Goal: Task Accomplishment & Management: Manage account settings

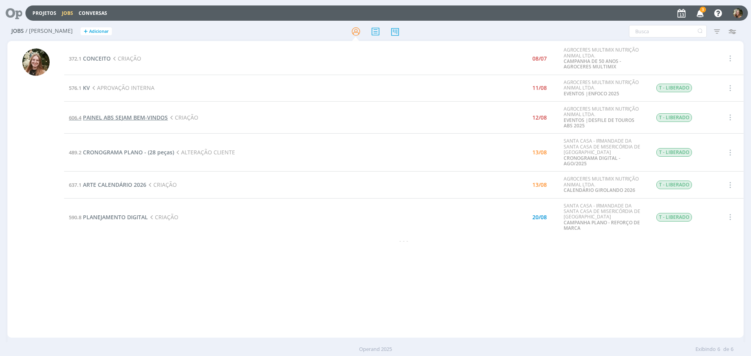
click at [117, 117] on span "PAINEL ABS SEJAM BEM-VINDOS" at bounding box center [125, 117] width 85 height 7
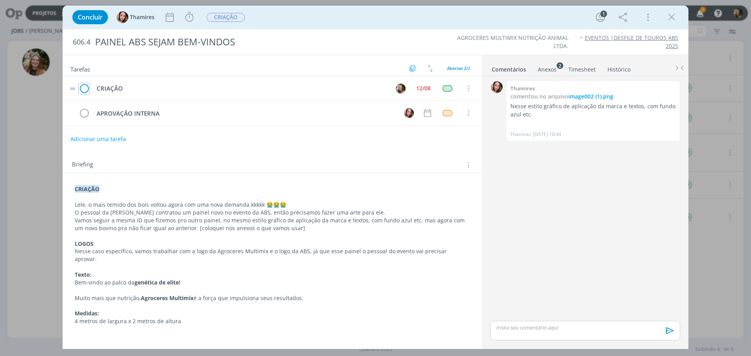
click at [85, 87] on icon "dialog" at bounding box center [84, 89] width 11 height 12
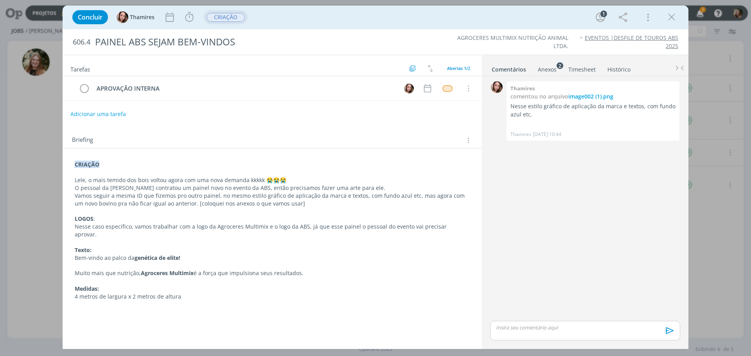
click at [225, 17] on span "CRIAÇÃO" at bounding box center [226, 17] width 38 height 9
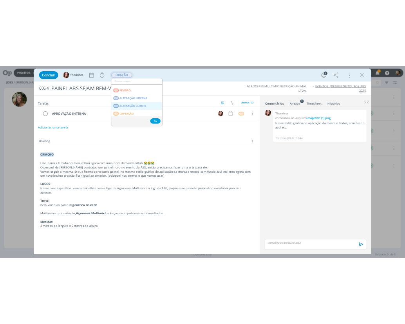
scroll to position [78, 0]
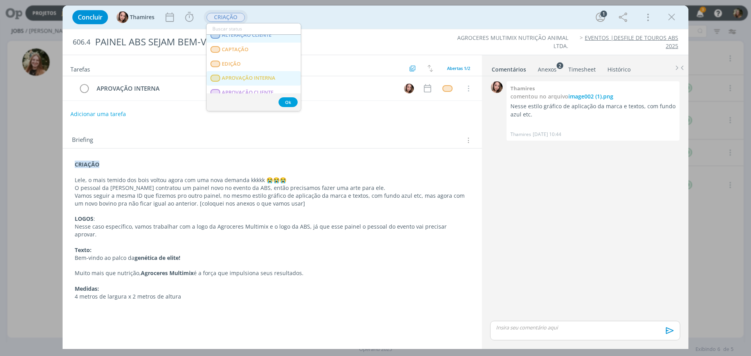
click at [253, 75] on span "APROVAÇÃO INTERNA" at bounding box center [249, 78] width 54 height 6
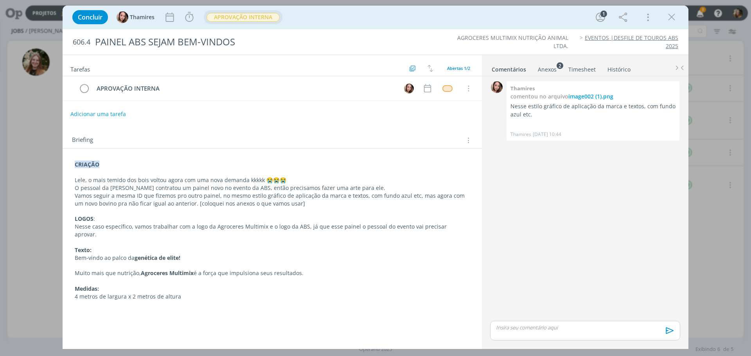
click at [670, 14] on icon "dialog" at bounding box center [672, 17] width 12 height 12
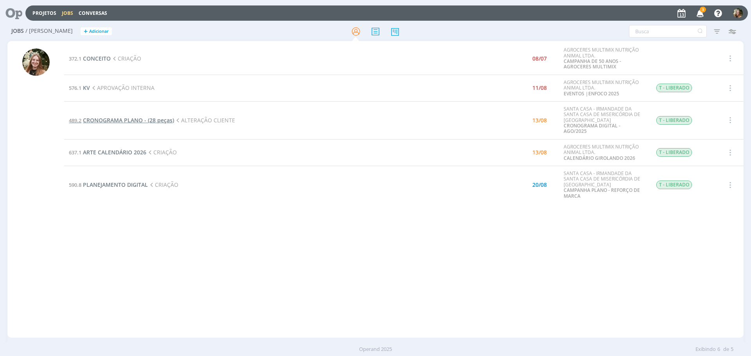
click at [83, 117] on span "CRONOGRAMA PLANO - (28 peças)" at bounding box center [128, 120] width 91 height 7
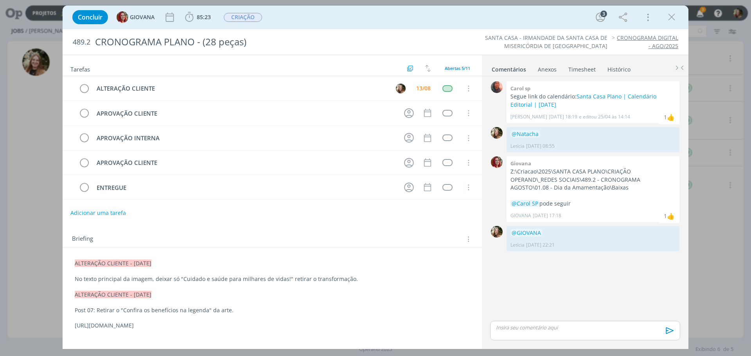
drag, startPoint x: 668, startPoint y: 17, endPoint x: 643, endPoint y: 31, distance: 28.0
click at [668, 17] on icon "dialog" at bounding box center [672, 17] width 12 height 12
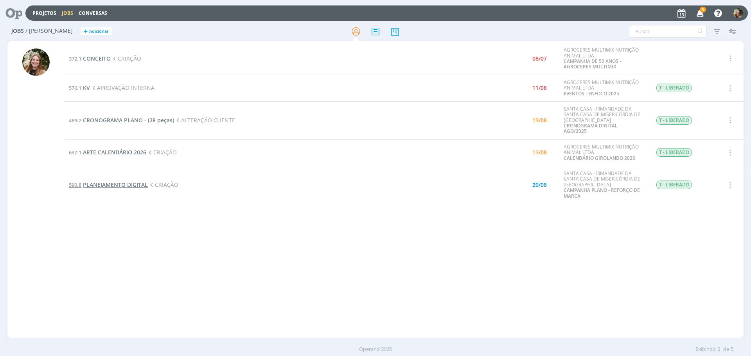
click at [133, 181] on span "PLANEJAMENTO DIGITAL" at bounding box center [115, 184] width 65 height 7
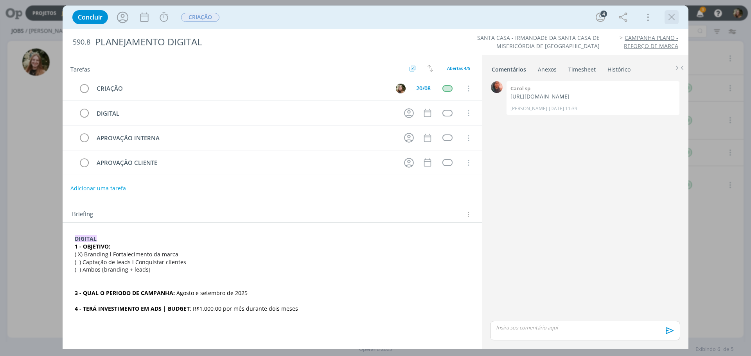
click at [669, 16] on icon "dialog" at bounding box center [672, 17] width 12 height 12
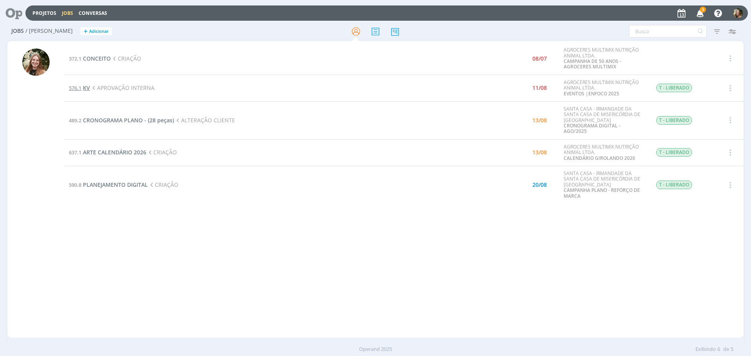
click at [81, 90] on span "576.1" at bounding box center [75, 88] width 13 height 7
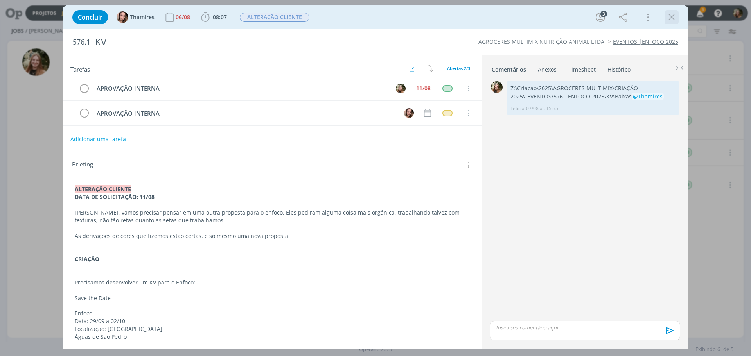
drag, startPoint x: 673, startPoint y: 18, endPoint x: 233, endPoint y: 254, distance: 499.1
click at [673, 18] on icon "dialog" at bounding box center [672, 17] width 12 height 12
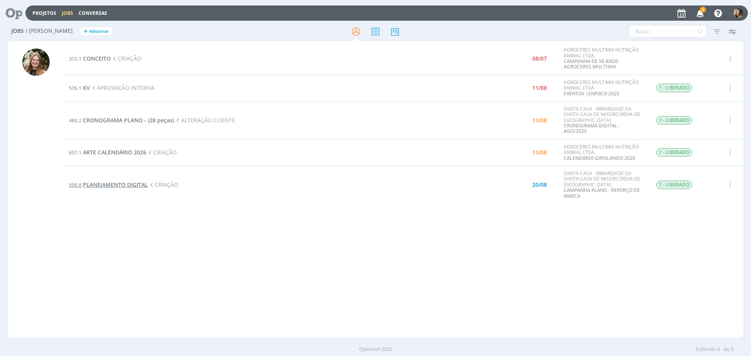
click at [129, 181] on span "PLANEJAMENTO DIGITAL" at bounding box center [115, 184] width 65 height 7
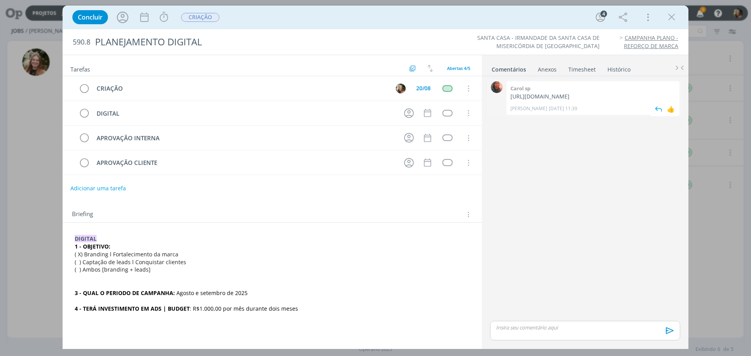
drag, startPoint x: 540, startPoint y: 113, endPoint x: 509, endPoint y: 109, distance: 31.2
click at [504, 95] on div "0 Carol sp https://docs.google.com/presentation/d/1-ke0nN3NU3nY8qUgtpp4N78yI0c7…" at bounding box center [585, 98] width 196 height 38
click at [530, 101] on p "[URL][DOMAIN_NAME]" at bounding box center [593, 97] width 165 height 8
drag, startPoint x: 197, startPoint y: 308, endPoint x: 234, endPoint y: 311, distance: 36.9
click at [234, 311] on span ": R$1.000,00 por mês durante dois meses" at bounding box center [244, 308] width 108 height 7
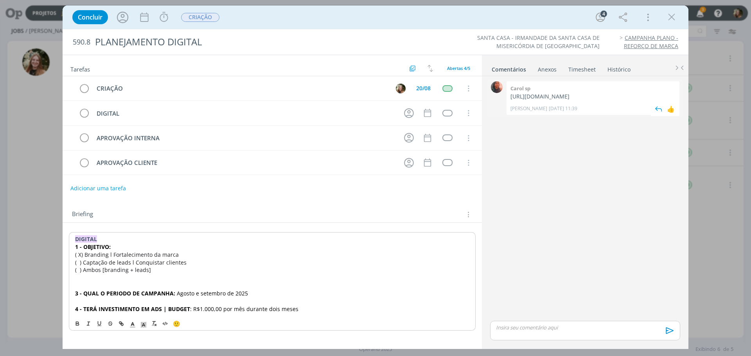
click at [540, 101] on p "[URL][DOMAIN_NAME]" at bounding box center [593, 97] width 165 height 8
drag, startPoint x: 549, startPoint y: 112, endPoint x: 510, endPoint y: 99, distance: 40.7
click at [511, 99] on p "[URL][DOMAIN_NAME]" at bounding box center [593, 97] width 165 height 8
copy p "[URL][DOMAIN_NAME]"
click at [412, 302] on p "dialog" at bounding box center [272, 301] width 395 height 8
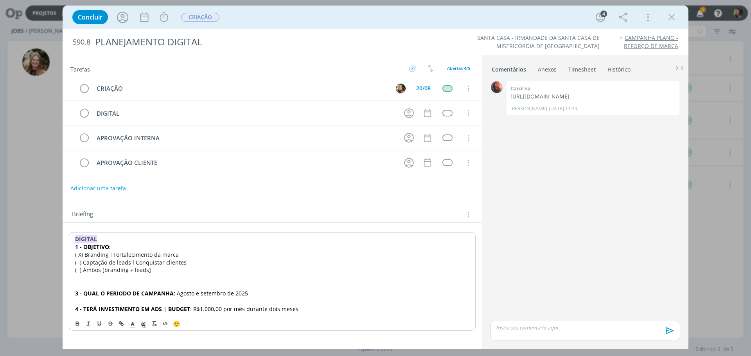
click at [215, 280] on p "dialog" at bounding box center [272, 278] width 394 height 8
click at [157, 266] on p "( ) Captação de leads l Conquistar clientes" at bounding box center [272, 263] width 394 height 8
click at [175, 279] on p "dialog" at bounding box center [272, 278] width 394 height 8
click at [669, 18] on icon "dialog" at bounding box center [672, 17] width 12 height 12
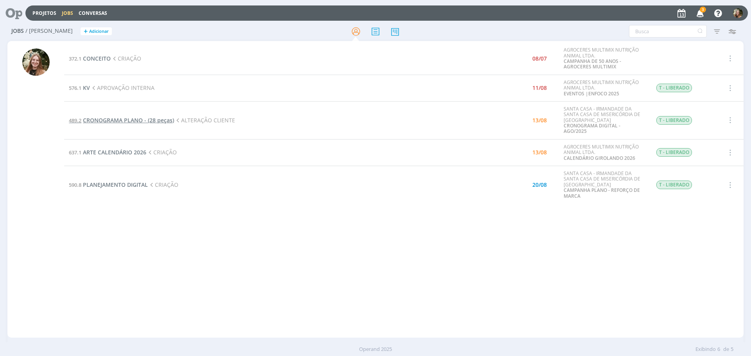
click at [120, 118] on span "CRONOGRAMA PLANO - (28 peças)" at bounding box center [128, 120] width 91 height 7
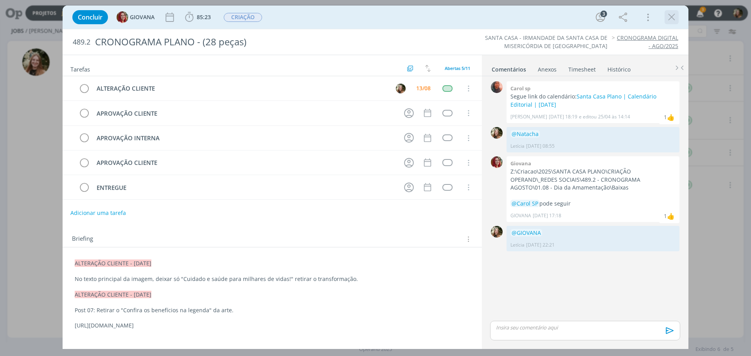
click at [672, 14] on icon "dialog" at bounding box center [672, 17] width 12 height 12
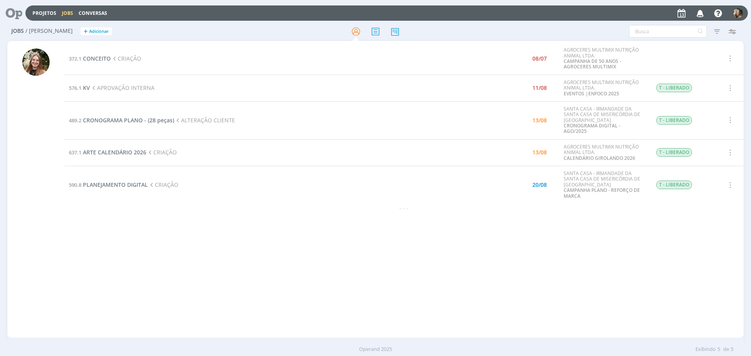
click at [118, 217] on div "372.1 CONCEITO CRIAÇÃO 08/07 AGROCERES MULTIMIX NUTRIÇÃO ANIMAL LTDA. CAMPANHA …" at bounding box center [404, 190] width 680 height 294
click at [171, 211] on div "372.1 CONCEITO CRIAÇÃO 08/07 AGROCERES MULTIMIX NUTRIÇÃO ANIMAL LTDA. CAMPANHA …" at bounding box center [404, 190] width 680 height 294
click at [84, 82] on td "576.1 KV APROVAÇÃO INTERNA" at bounding box center [268, 88] width 409 height 27
click at [85, 86] on span "KV" at bounding box center [86, 87] width 7 height 7
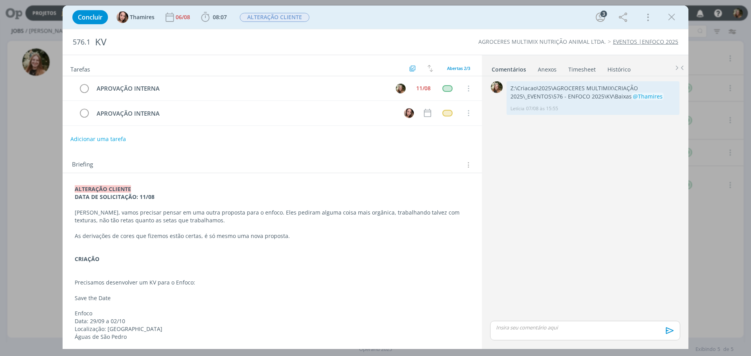
click at [137, 214] on p "[PERSON_NAME], vamos precisar pensar em uma outra proposta para o enfoco. Eles …" at bounding box center [272, 217] width 395 height 16
click at [84, 85] on icon "dialog" at bounding box center [84, 89] width 11 height 12
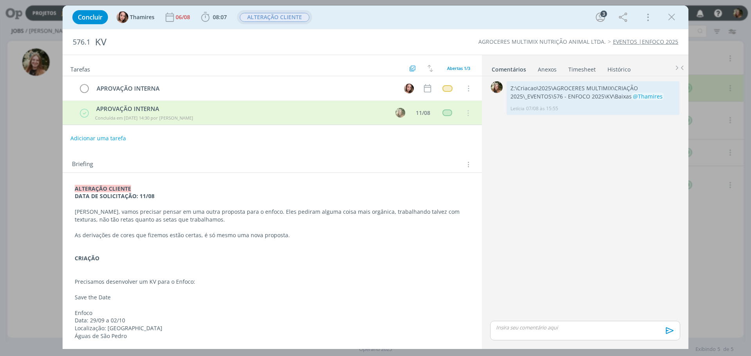
click at [278, 18] on span "ALTERAÇÃO CLIENTE" at bounding box center [275, 17] width 70 height 9
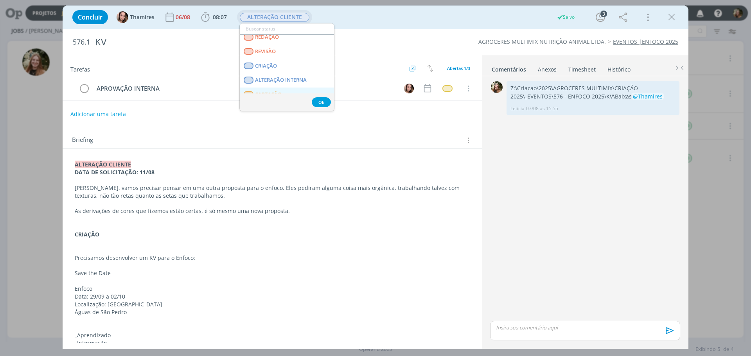
scroll to position [78, 0]
click at [279, 78] on span "APROVAÇÃO INTERNA" at bounding box center [282, 78] width 54 height 6
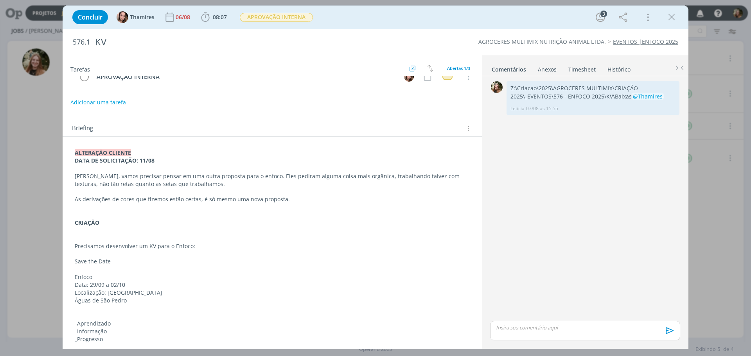
scroll to position [0, 0]
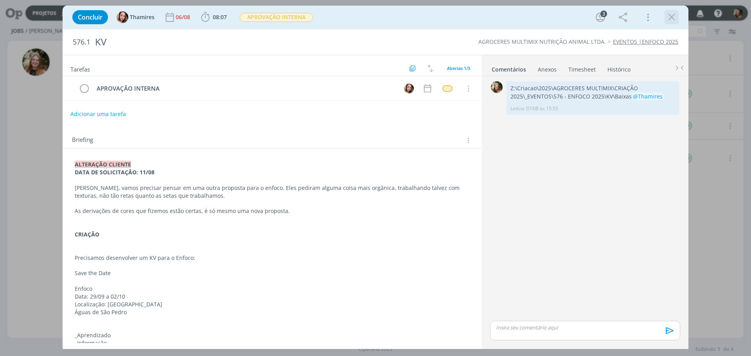
click at [671, 16] on icon "dialog" at bounding box center [672, 17] width 12 height 12
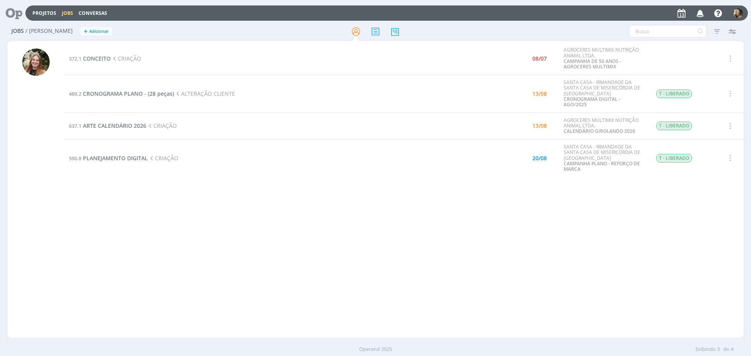
click at [159, 207] on div "372.1 CONCEITO CRIAÇÃO 08/07 AGROCERES MULTIMIX NUTRIÇÃO ANIMAL LTDA. CAMPANHA …" at bounding box center [404, 190] width 680 height 294
drag, startPoint x: 160, startPoint y: 230, endPoint x: 157, endPoint y: 188, distance: 42.4
click at [160, 229] on div "372.1 CONCEITO CRIAÇÃO 08/07 AGROCERES MULTIMIX NUTRIÇÃO ANIMAL LTDA. CAMPANHA …" at bounding box center [404, 190] width 680 height 294
click at [174, 202] on div "372.1 CONCEITO CRIAÇÃO 08/07 AGROCERES MULTIMIX NUTRIÇÃO ANIMAL LTDA. CAMPANHA …" at bounding box center [404, 190] width 680 height 294
click at [121, 92] on span "CRONOGRAMA PLANO - (28 peças)" at bounding box center [128, 93] width 91 height 7
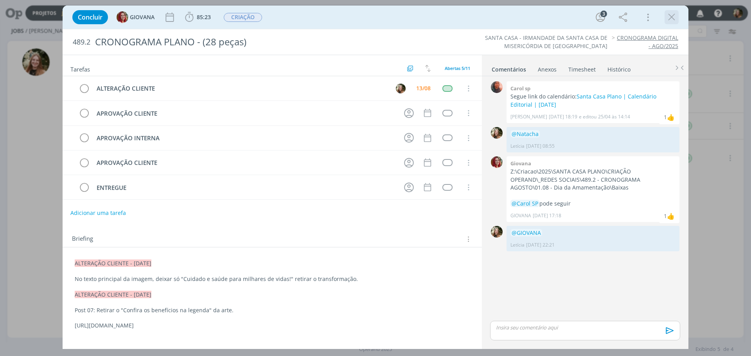
click at [668, 20] on icon "dialog" at bounding box center [672, 17] width 12 height 12
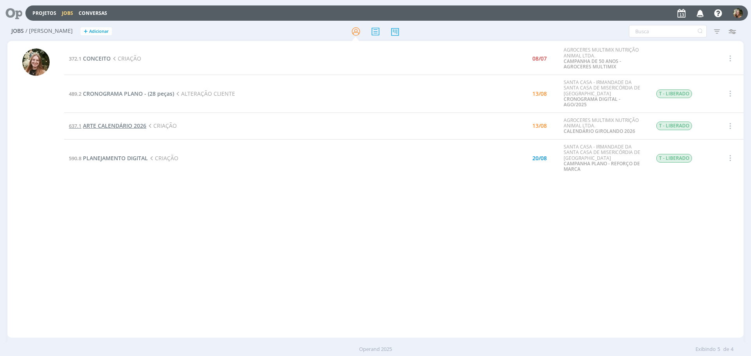
click at [126, 122] on span "ARTE CALENDÁRIO 2026" at bounding box center [114, 125] width 63 height 7
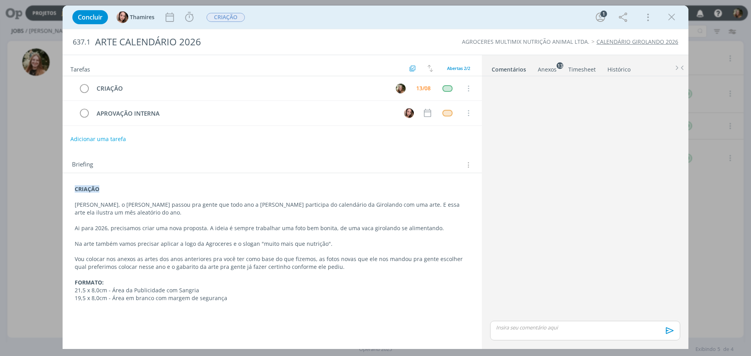
click at [212, 270] on p "Vou colocar nos anexos as artes dos anos anteriores pra você ter como base do q…" at bounding box center [272, 264] width 395 height 16
click at [191, 266] on p "Vou colocar nos anexos as artes dos anos anteriores pra você ter como base do q…" at bounding box center [272, 264] width 394 height 16
click at [230, 291] on p "21,5 x 8,0cm - Área da Publicidade com Sangria" at bounding box center [272, 291] width 394 height 8
click at [233, 299] on p "19,5 x 8,0cm - Área em branco com margem de segurança" at bounding box center [272, 299] width 394 height 8
click at [671, 17] on icon "dialog" at bounding box center [672, 17] width 12 height 12
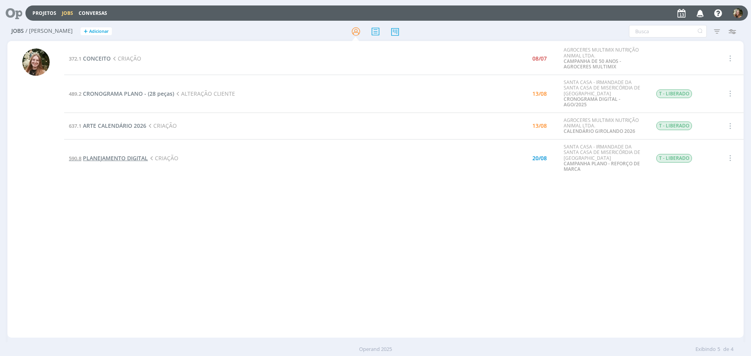
click at [122, 155] on span "PLANEJAMENTO DIGITAL" at bounding box center [115, 158] width 65 height 7
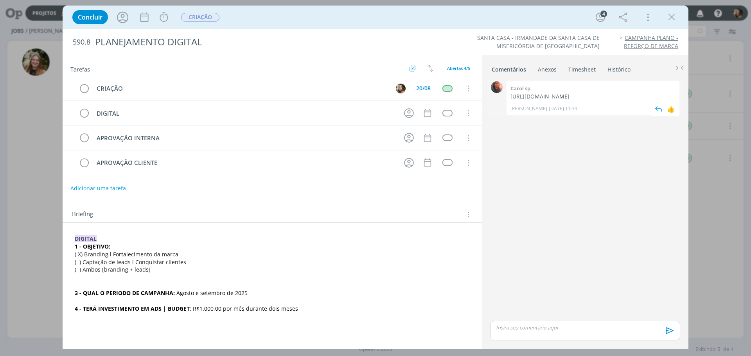
drag, startPoint x: 551, startPoint y: 114, endPoint x: 508, endPoint y: 99, distance: 45.3
click at [508, 99] on div "Carol sp [URL][DOMAIN_NAME] Carol SP [DATE] 11:39 👍" at bounding box center [593, 98] width 173 height 34
click at [552, 101] on p "[URL][DOMAIN_NAME]" at bounding box center [593, 97] width 165 height 8
drag, startPoint x: 542, startPoint y: 112, endPoint x: 506, endPoint y: 99, distance: 38.0
click at [507, 99] on div "Carol sp [URL][DOMAIN_NAME] Carol SP [DATE] 11:39 👍" at bounding box center [593, 98] width 173 height 34
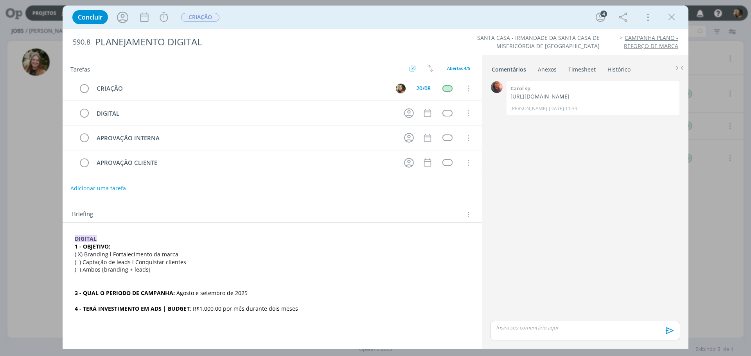
copy p "[URL][DOMAIN_NAME]"
